Goal: Communication & Community: Connect with others

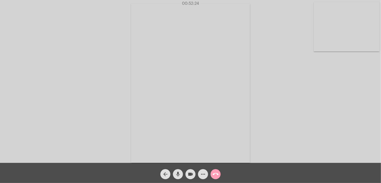
click at [215, 173] on mat-icon "call_end" at bounding box center [215, 174] width 6 height 6
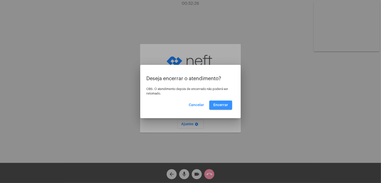
click at [226, 105] on span "Encerrar" at bounding box center [220, 105] width 15 height 4
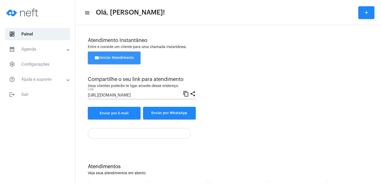
click at [115, 56] on span "videocam Iniciar Atendimento" at bounding box center [114, 58] width 40 height 4
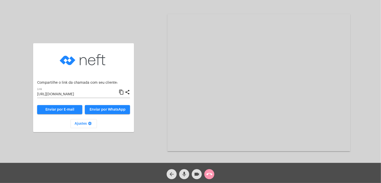
click at [119, 90] on mat-icon "content_copy" at bounding box center [121, 92] width 5 height 6
